Goal: Navigation & Orientation: Find specific page/section

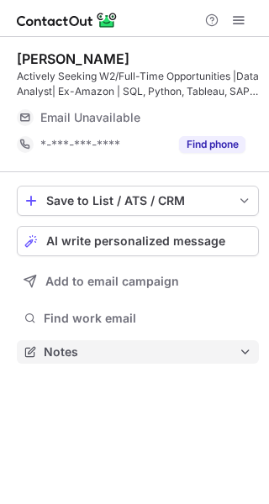
scroll to position [340, 269]
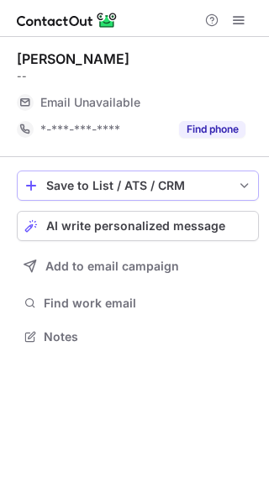
scroll to position [325, 269]
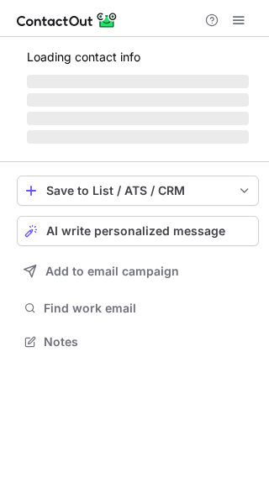
scroll to position [340, 269]
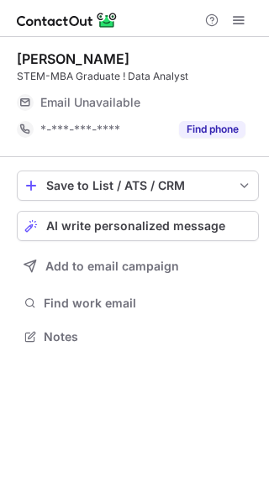
scroll to position [325, 269]
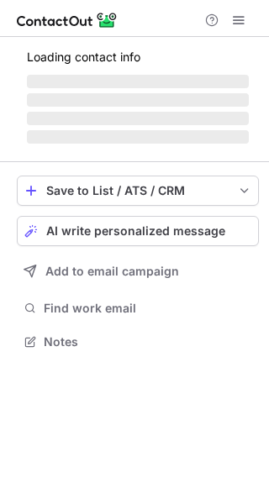
scroll to position [340, 269]
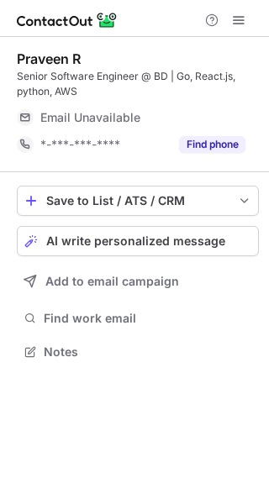
scroll to position [340, 269]
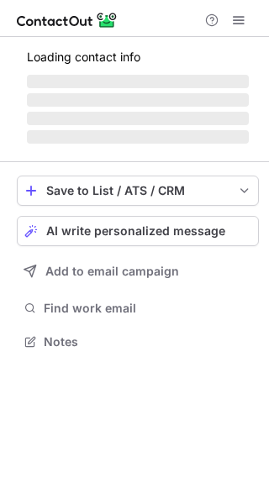
scroll to position [325, 269]
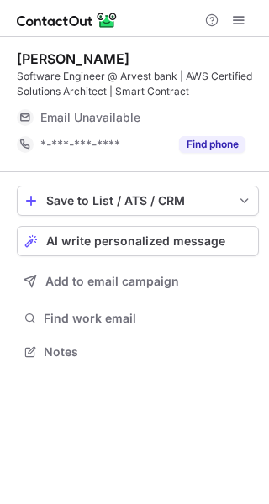
scroll to position [340, 269]
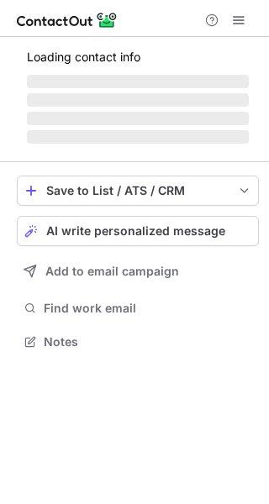
scroll to position [340, 269]
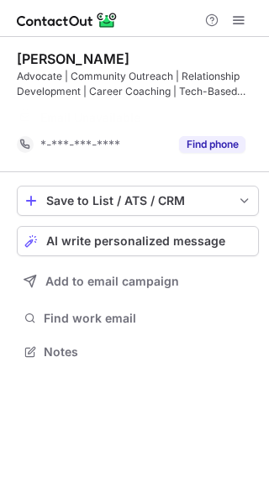
scroll to position [313, 269]
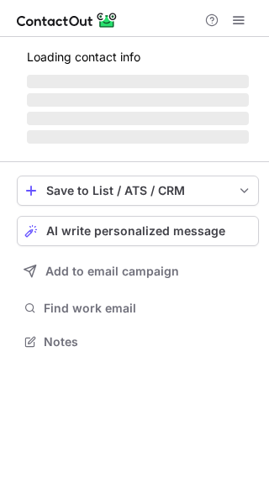
scroll to position [340, 269]
